Goal: Find contact information: Obtain details needed to contact an individual or organization

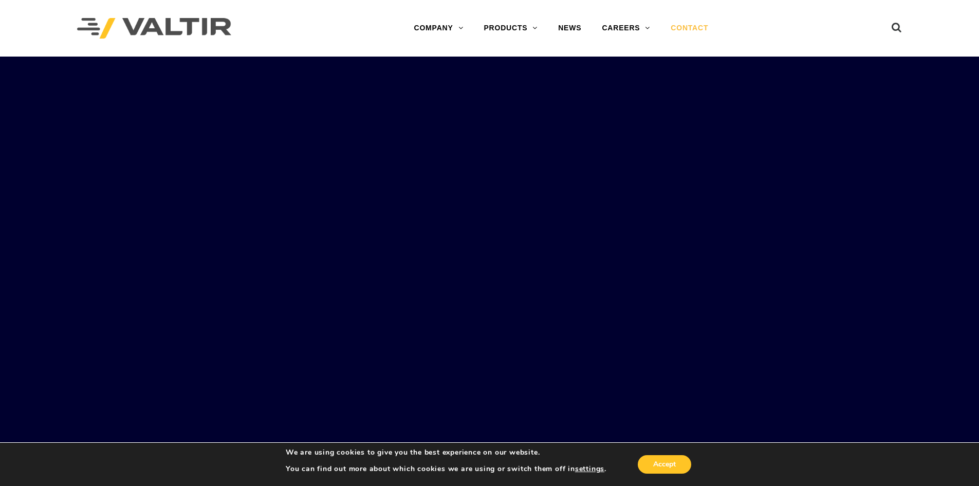
click at [701, 26] on link "CONTACT" at bounding box center [689, 28] width 58 height 21
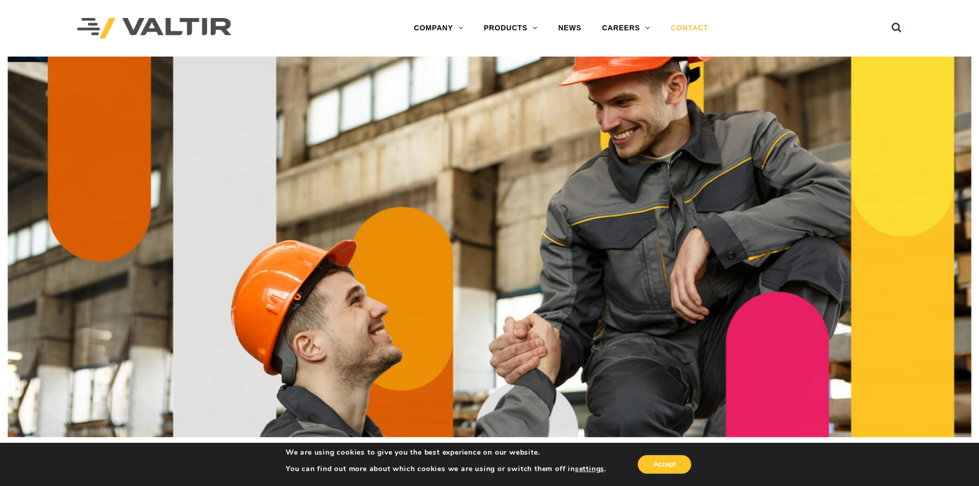
click at [697, 22] on link "CONTACT" at bounding box center [689, 28] width 58 height 21
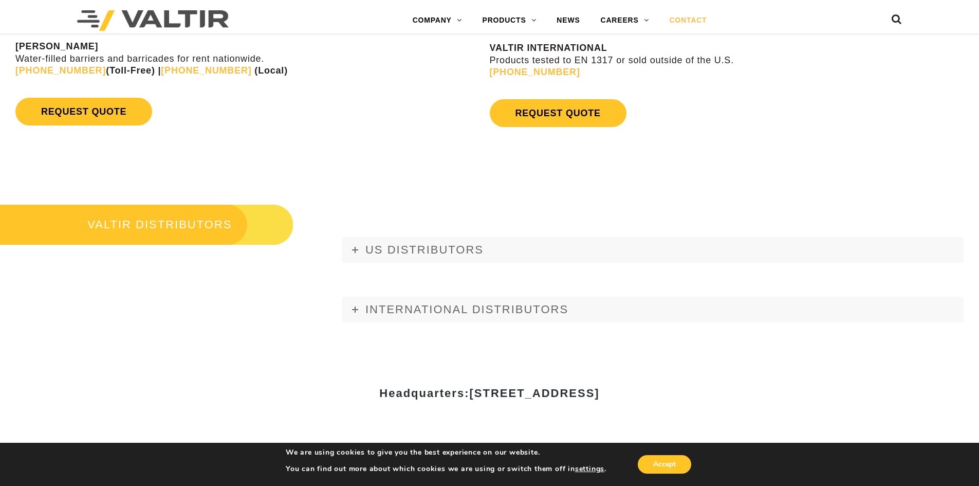
scroll to position [1414, 0]
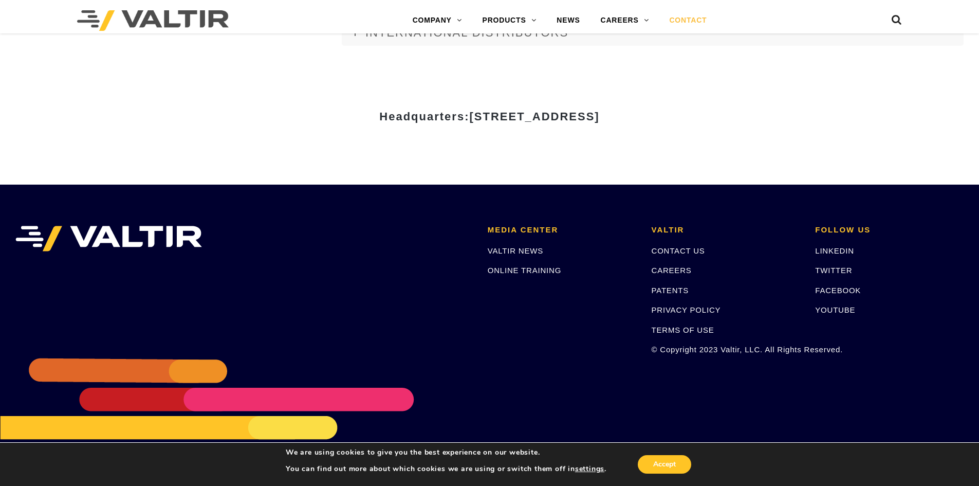
scroll to position [1414, 0]
